Goal: Find contact information: Find contact information

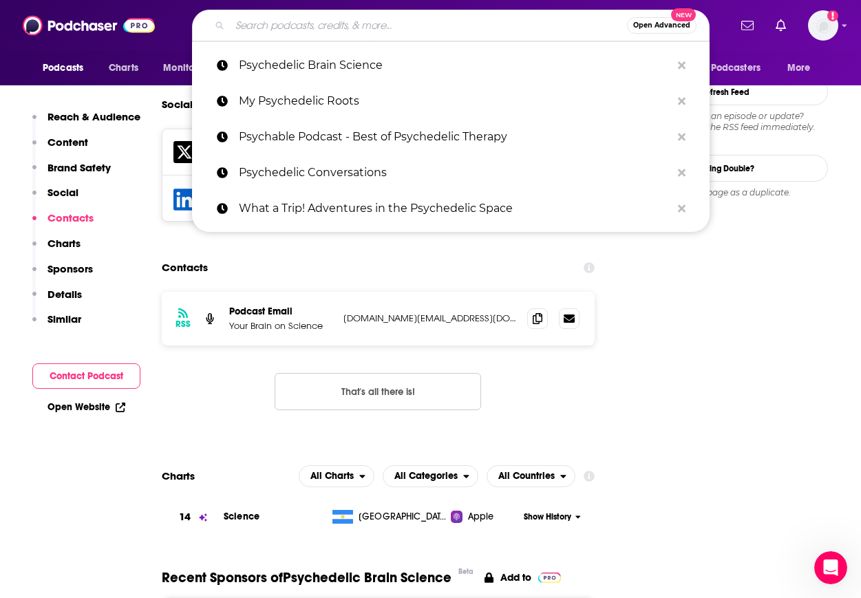
click at [312, 30] on input "Search podcasts, credits, & more..." at bounding box center [428, 25] width 397 height 22
paste input "Mindrolling"
type input "Mindrolling"
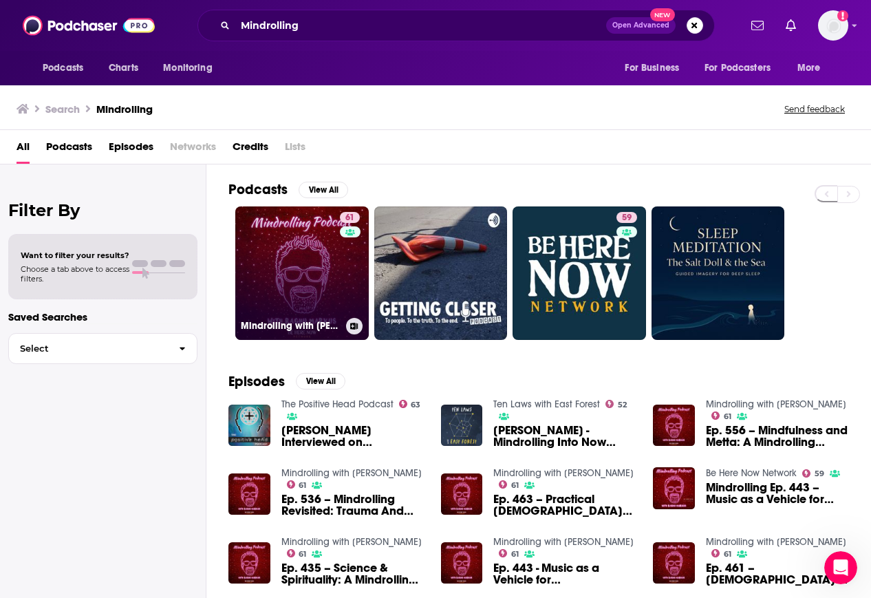
click at [315, 271] on link "61 Mindrolling with [PERSON_NAME]" at bounding box center [301, 272] width 133 height 133
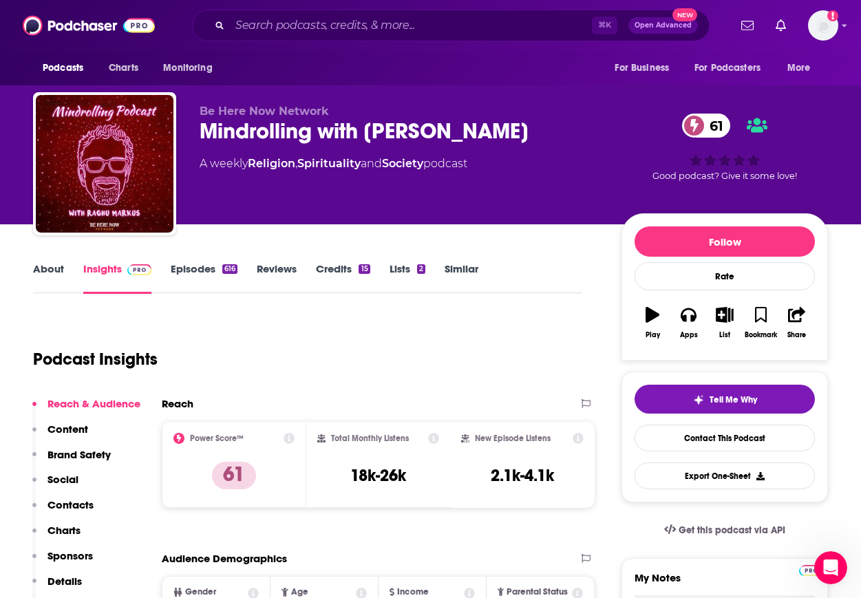
scroll to position [3, 0]
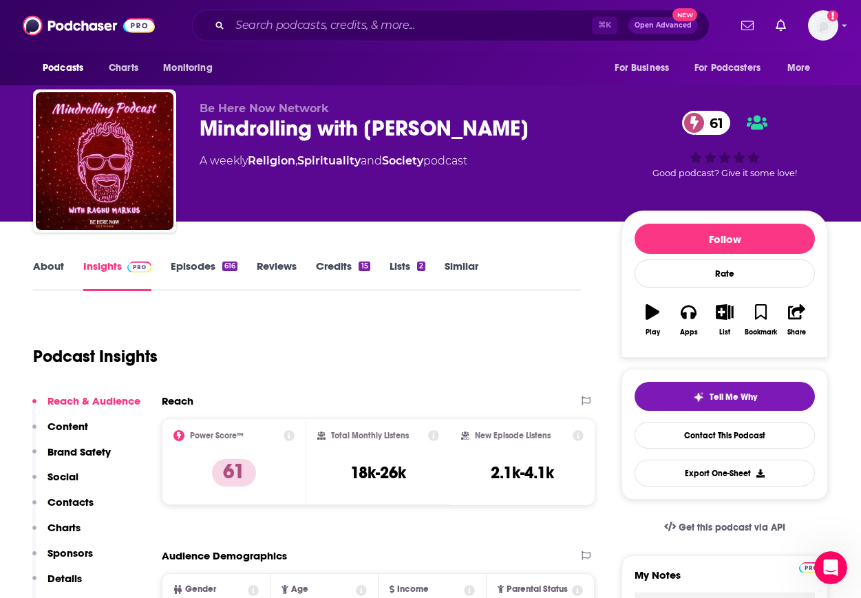
click at [87, 475] on div "Reach & Audience Content Brand Safety Social Contacts Charts Sponsors Details S…" at bounding box center [86, 508] width 108 height 228
click at [74, 500] on p "Contacts" at bounding box center [70, 501] width 46 height 13
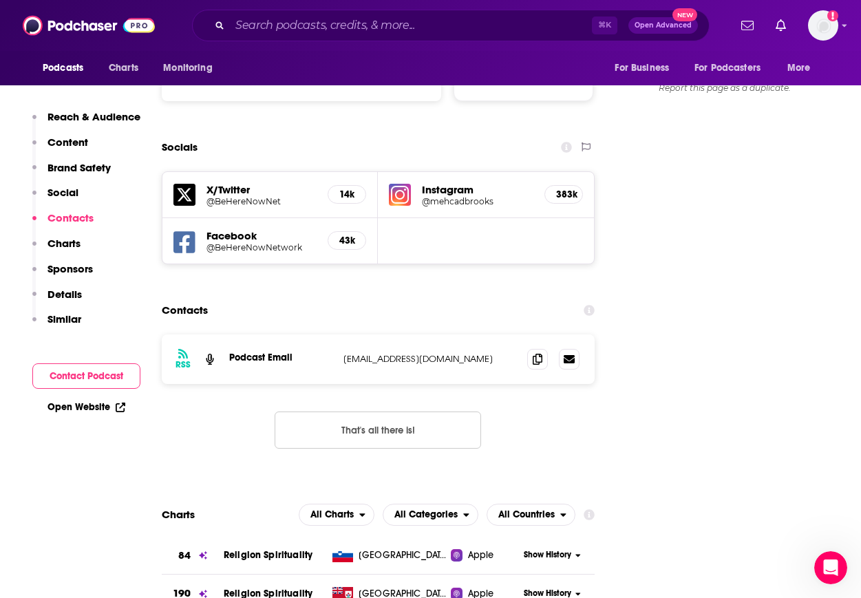
scroll to position [1519, 0]
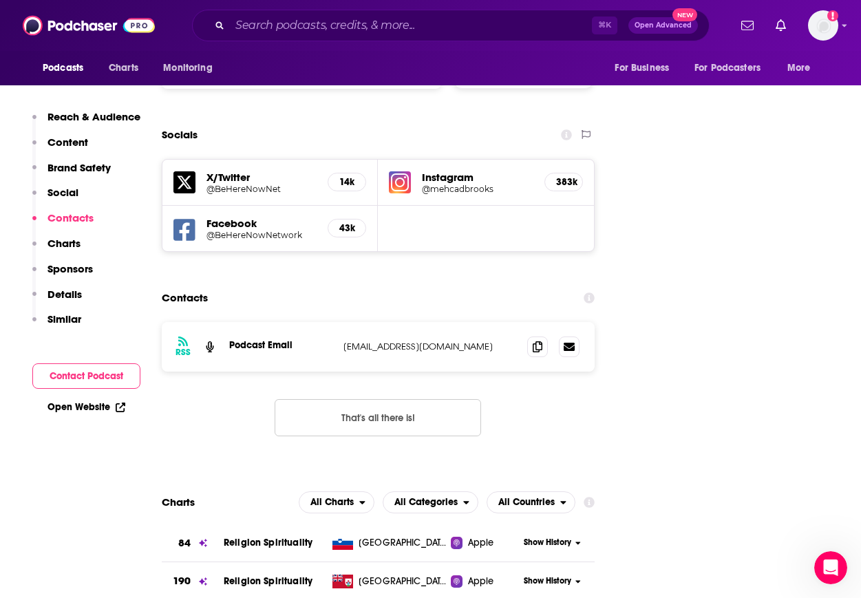
click at [442, 399] on button "That's all there is!" at bounding box center [378, 417] width 206 height 37
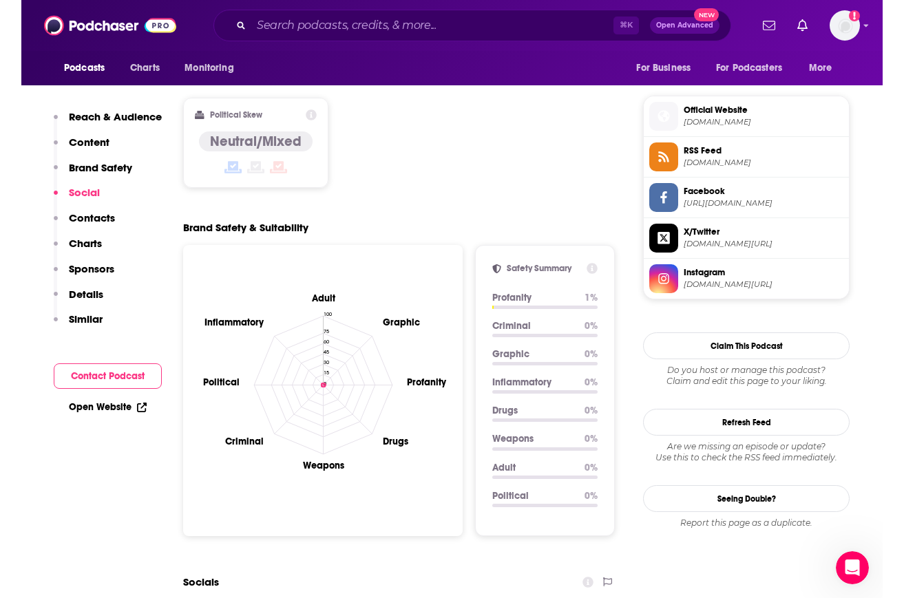
scroll to position [1058, 0]
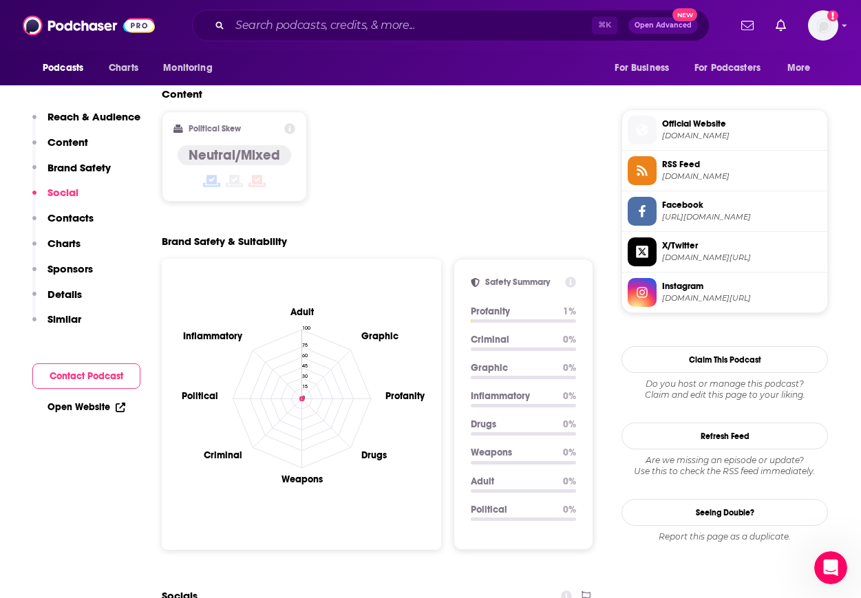
click at [687, 127] on span "Official Website" at bounding box center [742, 124] width 160 height 12
